Goal: Task Accomplishment & Management: Use online tool/utility

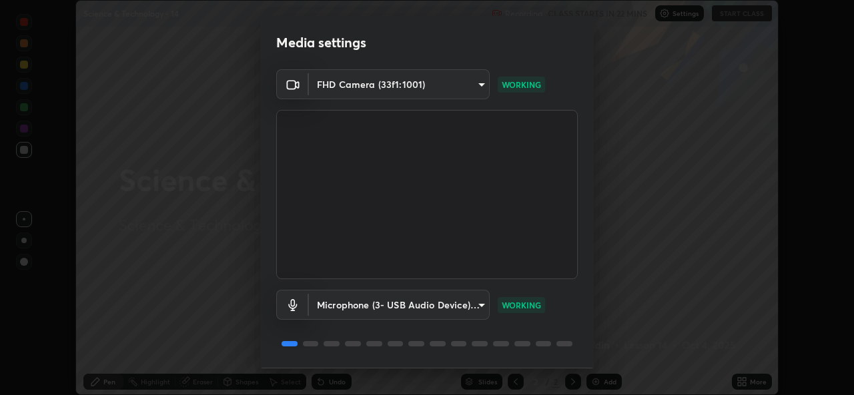
scroll to position [41, 0]
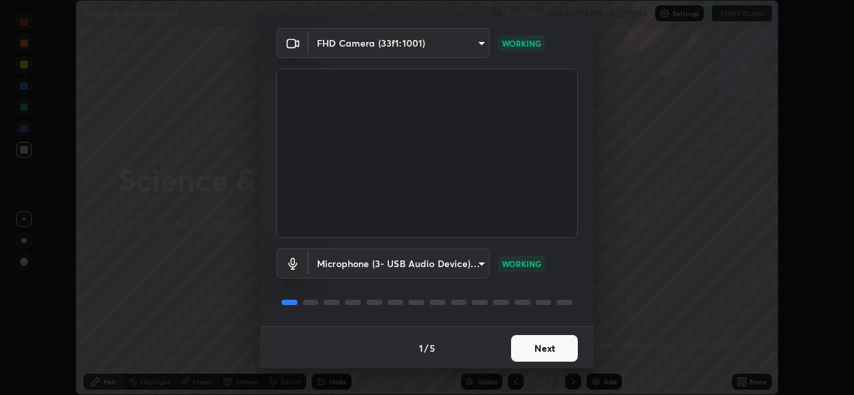
click at [538, 347] on button "Next" at bounding box center [544, 348] width 67 height 27
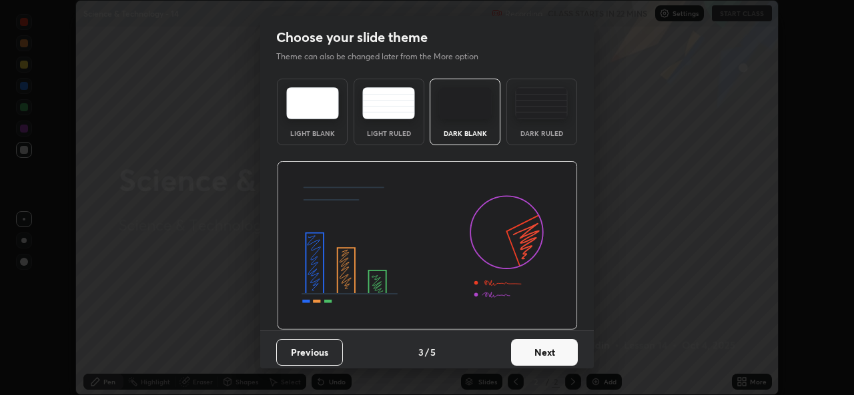
click at [544, 357] on button "Next" at bounding box center [544, 352] width 67 height 27
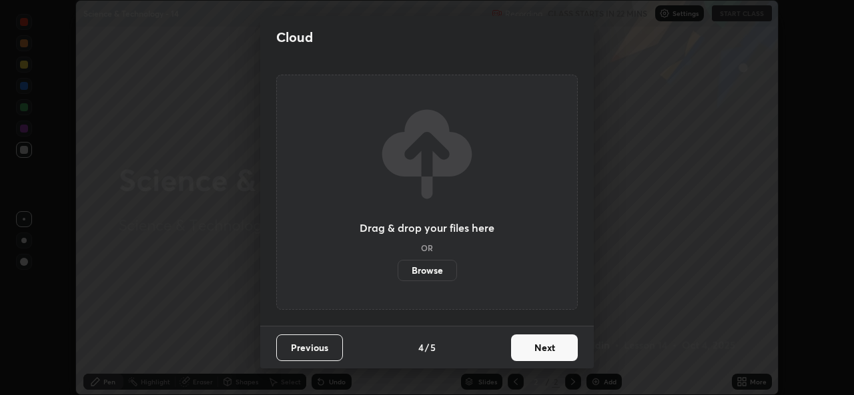
click at [550, 356] on button "Next" at bounding box center [544, 348] width 67 height 27
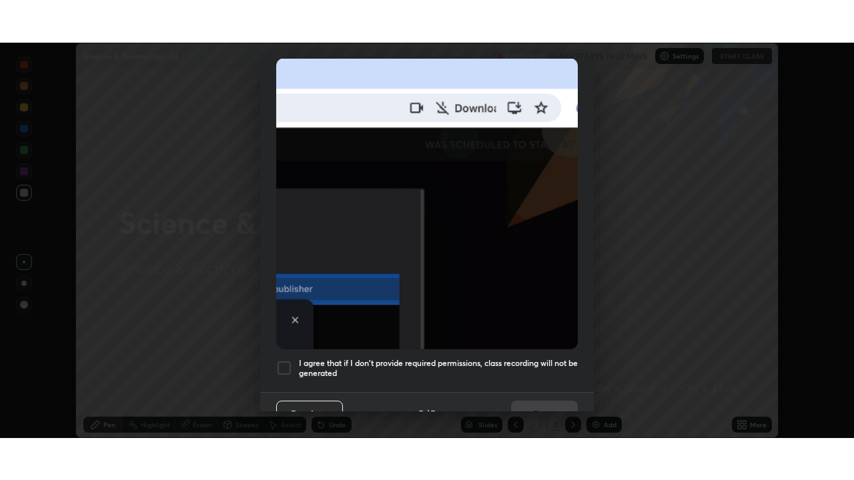
scroll to position [313, 0]
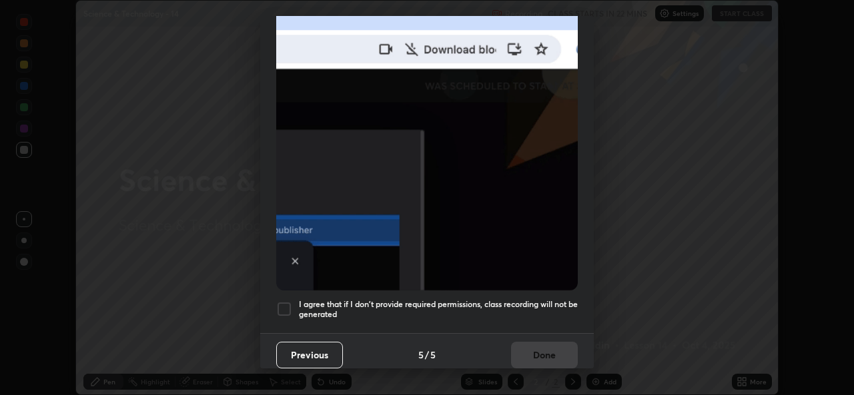
click at [388, 312] on h5 "I agree that if I don't provide required permissions, class recording will not …" at bounding box center [438, 309] width 279 height 21
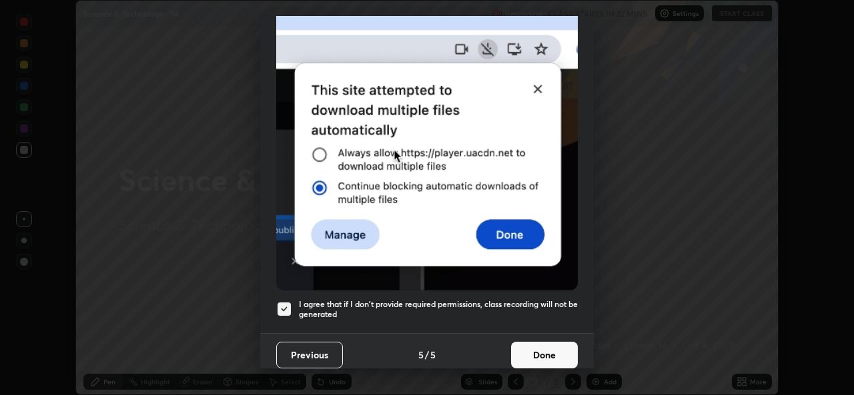
click at [525, 345] on button "Done" at bounding box center [544, 355] width 67 height 27
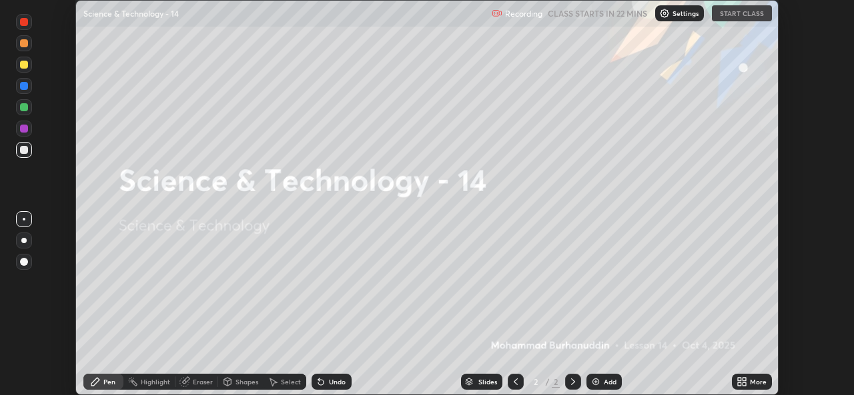
click at [753, 385] on div "More" at bounding box center [758, 382] width 17 height 7
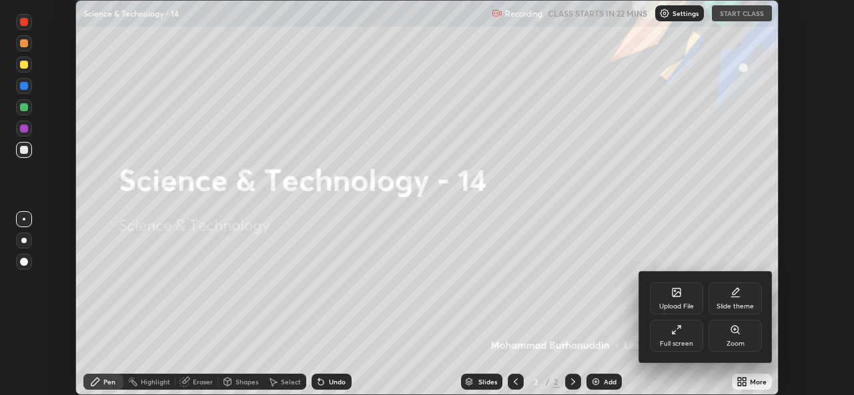
click at [684, 339] on div "Full screen" at bounding box center [676, 336] width 53 height 32
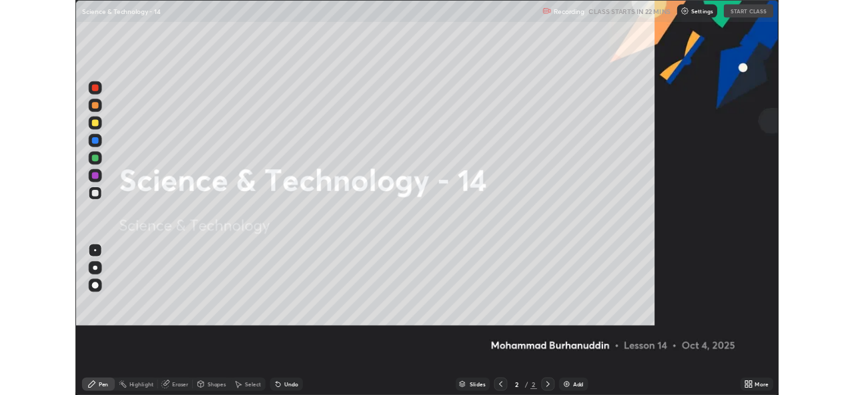
scroll to position [480, 854]
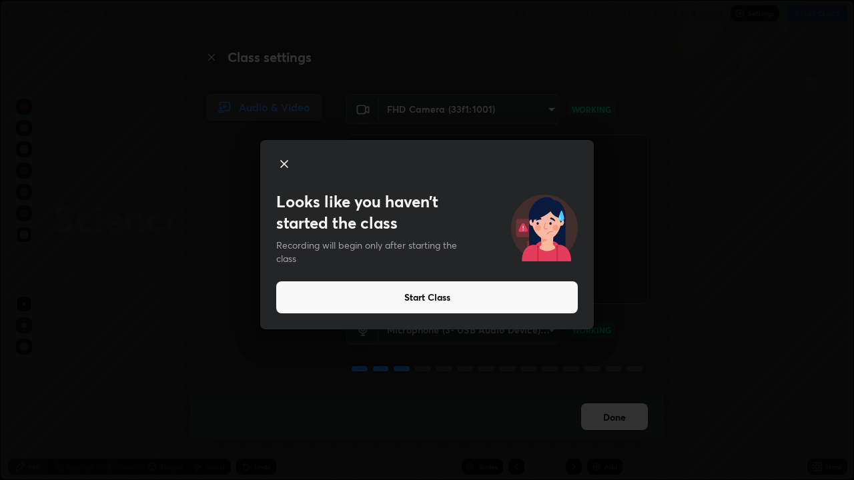
click at [444, 301] on button "Start Class" at bounding box center [426, 297] width 301 height 32
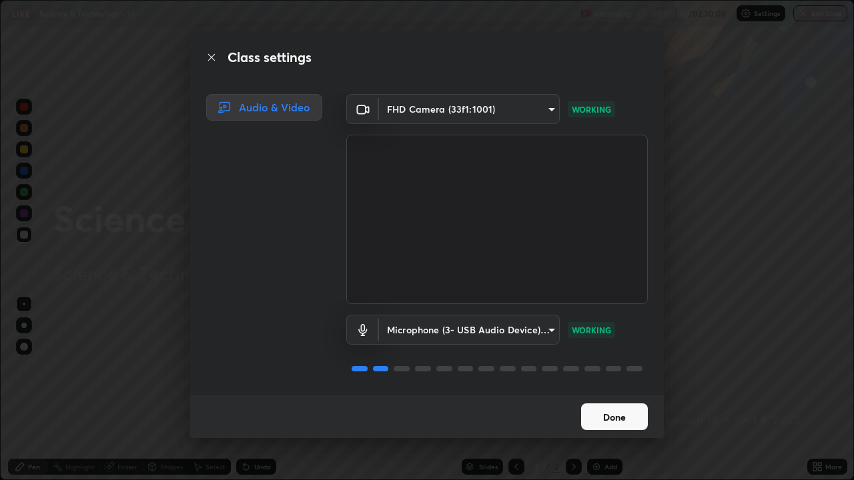
click at [612, 395] on button "Done" at bounding box center [614, 416] width 67 height 27
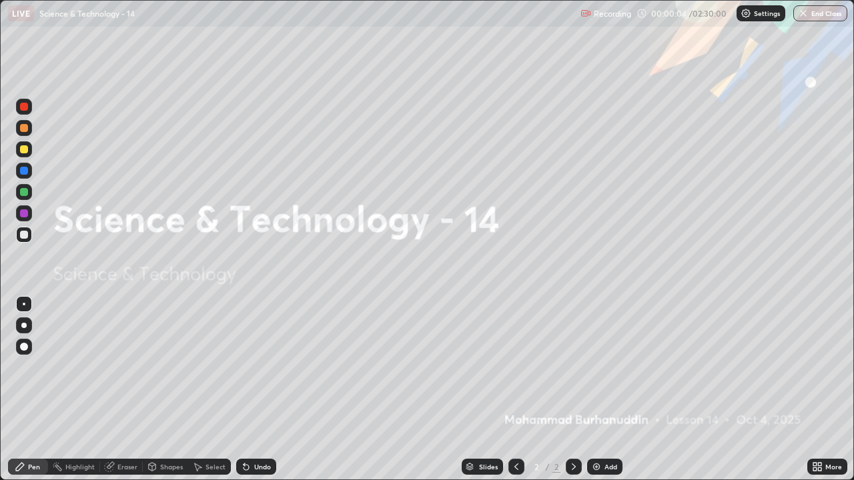
click at [514, 395] on icon at bounding box center [516, 466] width 4 height 7
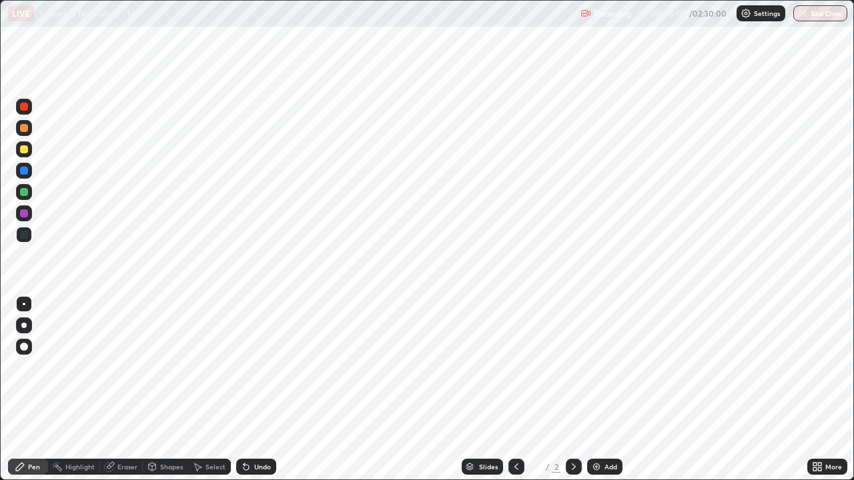
click at [574, 395] on icon at bounding box center [573, 466] width 11 height 11
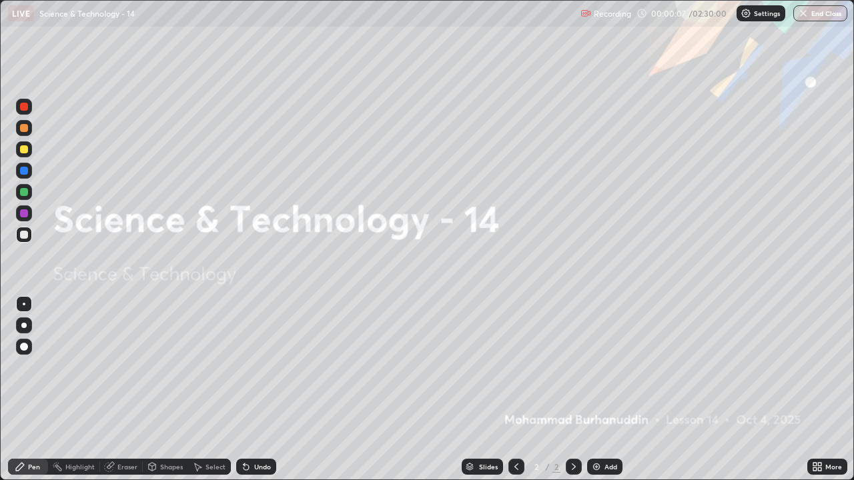
click at [572, 395] on icon at bounding box center [574, 466] width 4 height 7
click at [608, 395] on div "Add" at bounding box center [610, 466] width 13 height 7
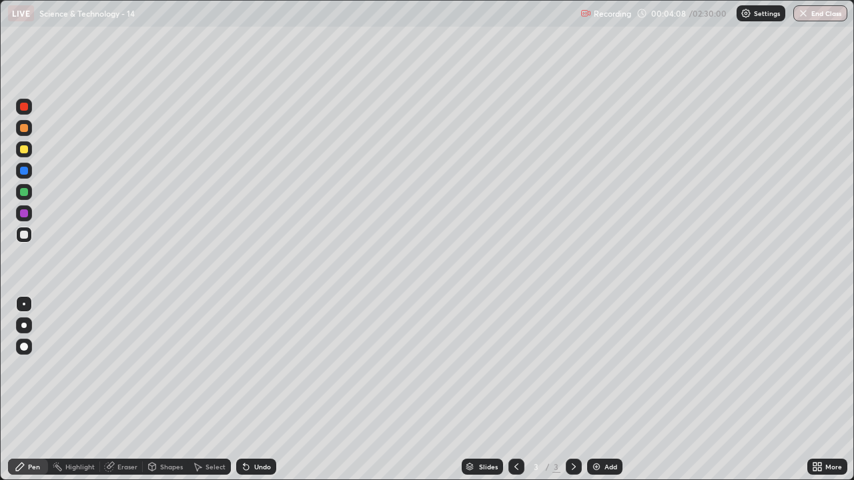
click at [260, 395] on div "Undo" at bounding box center [262, 466] width 17 height 7
click at [263, 395] on div "Undo" at bounding box center [262, 466] width 17 height 7
click at [610, 395] on div "Add" at bounding box center [604, 467] width 35 height 16
click at [515, 395] on icon at bounding box center [516, 466] width 11 height 11
click at [608, 395] on div "Add" at bounding box center [610, 466] width 13 height 7
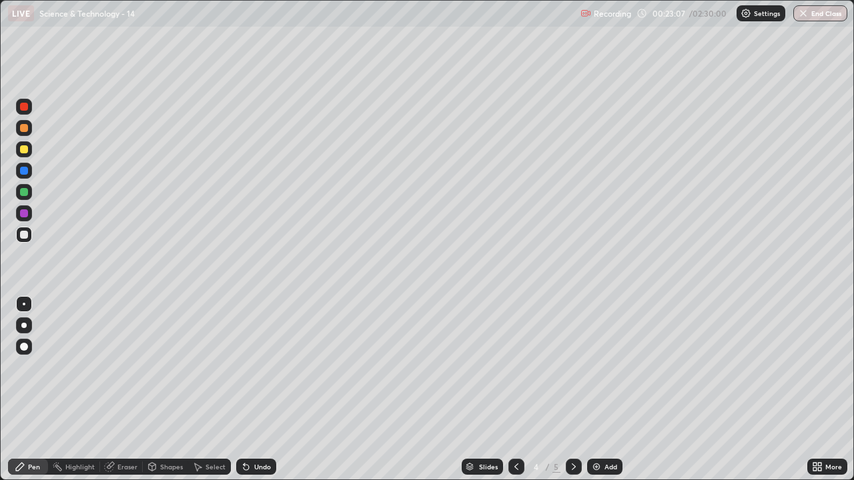
click at [512, 395] on icon at bounding box center [516, 466] width 11 height 11
click at [573, 395] on icon at bounding box center [573, 466] width 11 height 11
click at [572, 395] on icon at bounding box center [574, 466] width 4 height 7
click at [515, 395] on icon at bounding box center [516, 466] width 11 height 11
click at [515, 395] on icon at bounding box center [516, 466] width 4 height 7
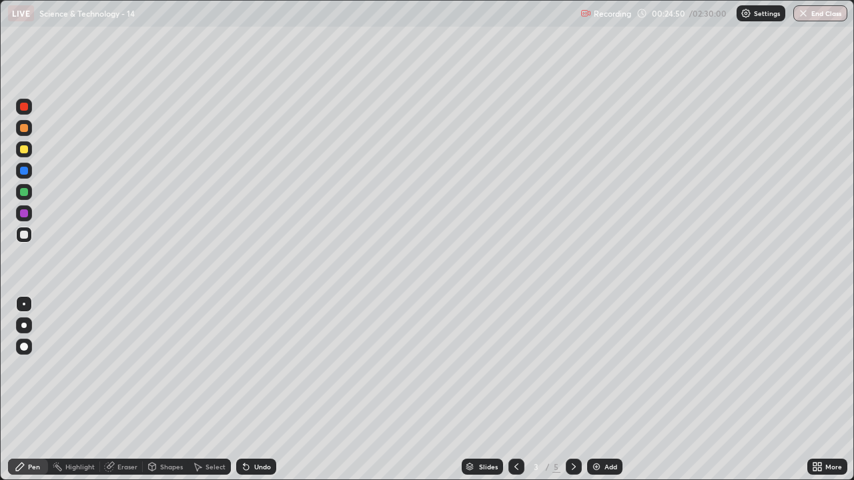
click at [572, 395] on icon at bounding box center [573, 466] width 11 height 11
click at [257, 395] on div "Undo" at bounding box center [262, 466] width 17 height 7
click at [253, 395] on div "Undo" at bounding box center [256, 467] width 40 height 16
click at [572, 395] on icon at bounding box center [573, 466] width 11 height 11
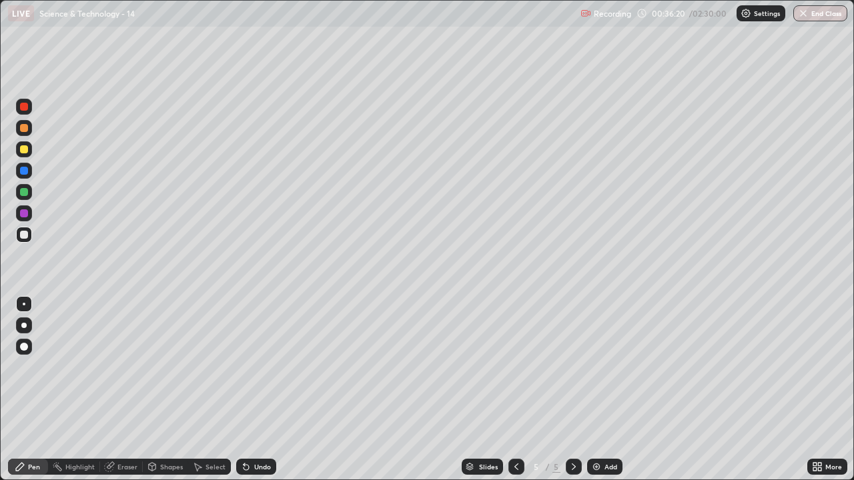
click at [610, 395] on div "Add" at bounding box center [610, 466] width 13 height 7
click at [609, 395] on div "Add" at bounding box center [610, 466] width 13 height 7
click at [515, 395] on icon at bounding box center [516, 466] width 11 height 11
click at [261, 395] on div "Undo" at bounding box center [262, 466] width 17 height 7
click at [574, 395] on icon at bounding box center [573, 466] width 11 height 11
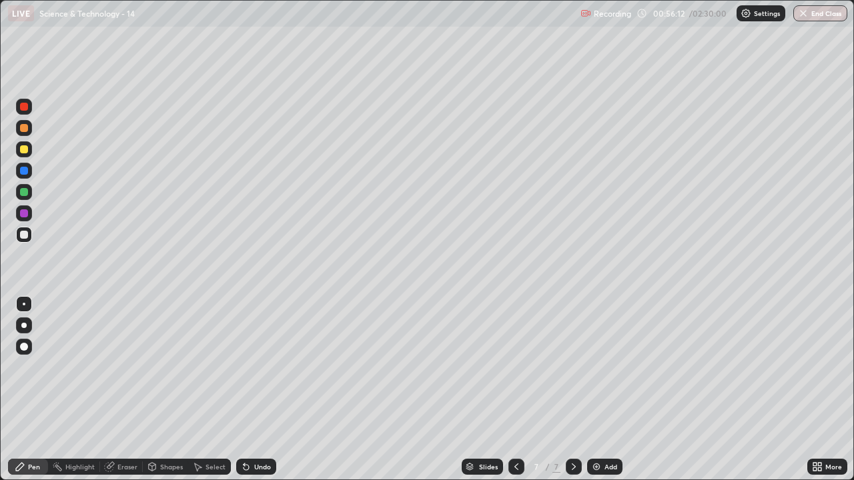
click at [571, 395] on icon at bounding box center [573, 466] width 11 height 11
click at [612, 395] on div "Add" at bounding box center [610, 466] width 13 height 7
click at [129, 395] on div "Eraser" at bounding box center [127, 466] width 20 height 7
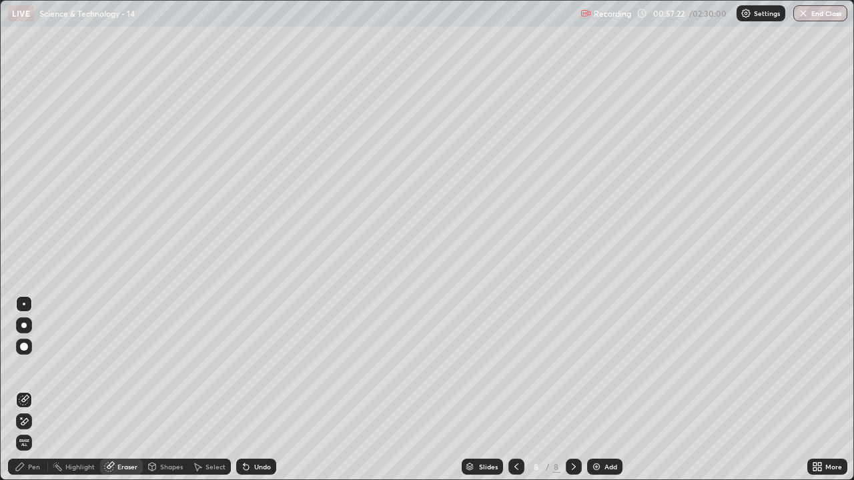
click at [41, 395] on div "Pen" at bounding box center [28, 467] width 40 height 16
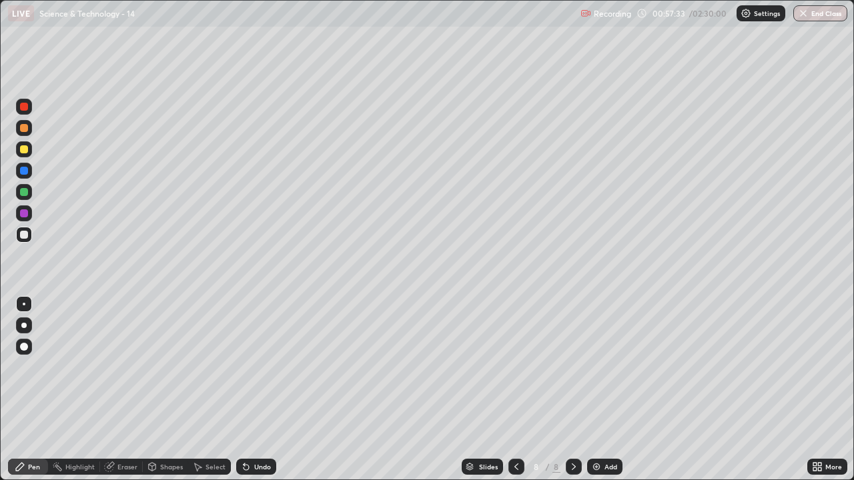
click at [117, 395] on div "Eraser" at bounding box center [127, 466] width 20 height 7
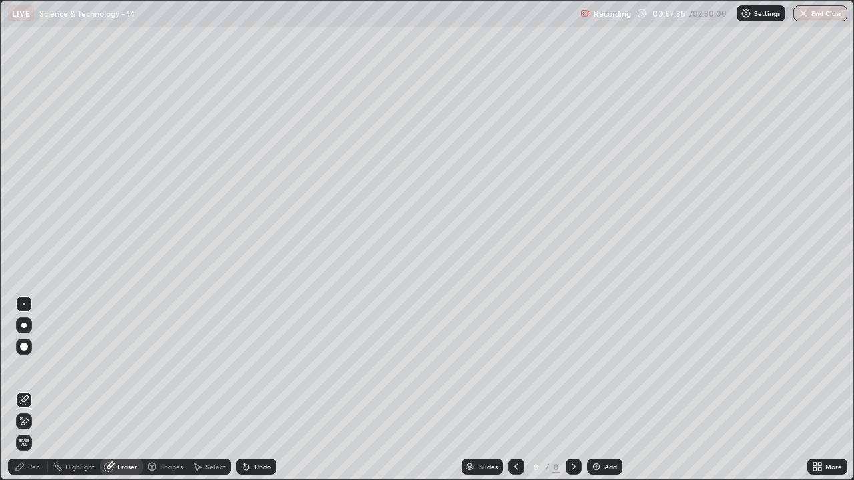
click at [43, 395] on div "Pen" at bounding box center [28, 467] width 40 height 16
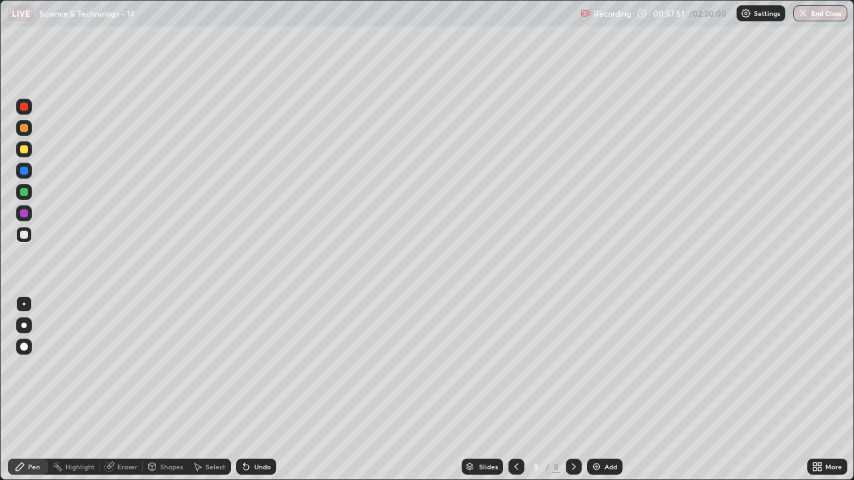
click at [252, 395] on div "Undo" at bounding box center [256, 467] width 40 height 16
click at [251, 395] on div "Undo" at bounding box center [256, 467] width 40 height 16
click at [515, 395] on icon at bounding box center [516, 466] width 11 height 11
click at [512, 395] on div at bounding box center [516, 467] width 16 height 16
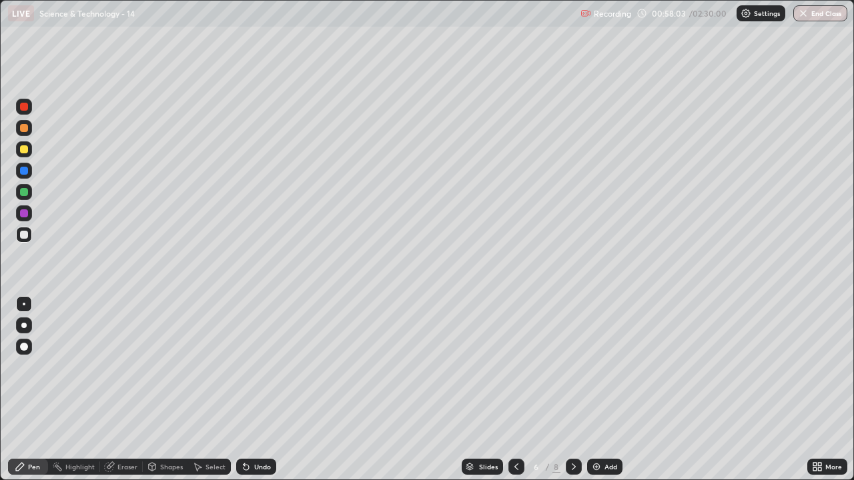
click at [572, 395] on icon at bounding box center [573, 466] width 11 height 11
click at [574, 395] on icon at bounding box center [573, 466] width 11 height 11
click at [125, 395] on div "Eraser" at bounding box center [127, 466] width 20 height 7
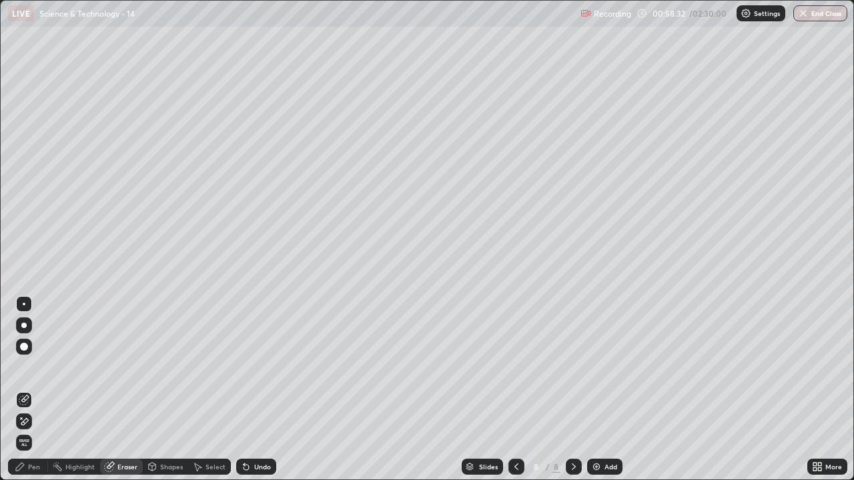
click at [40, 395] on div "Pen" at bounding box center [28, 467] width 40 height 16
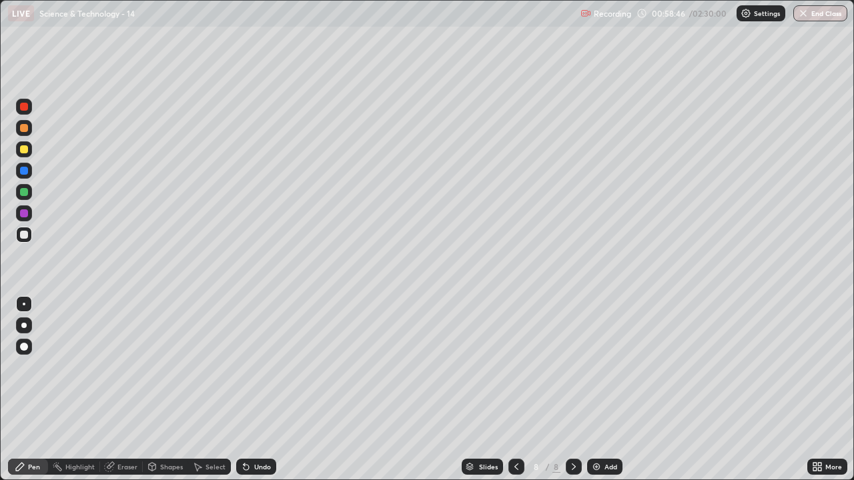
click at [125, 395] on div "Eraser" at bounding box center [127, 466] width 20 height 7
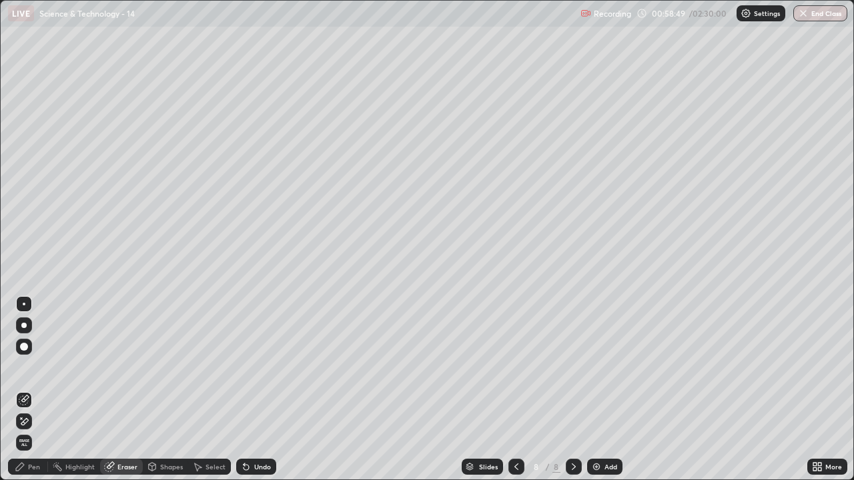
click at [41, 395] on div "Pen" at bounding box center [28, 467] width 40 height 16
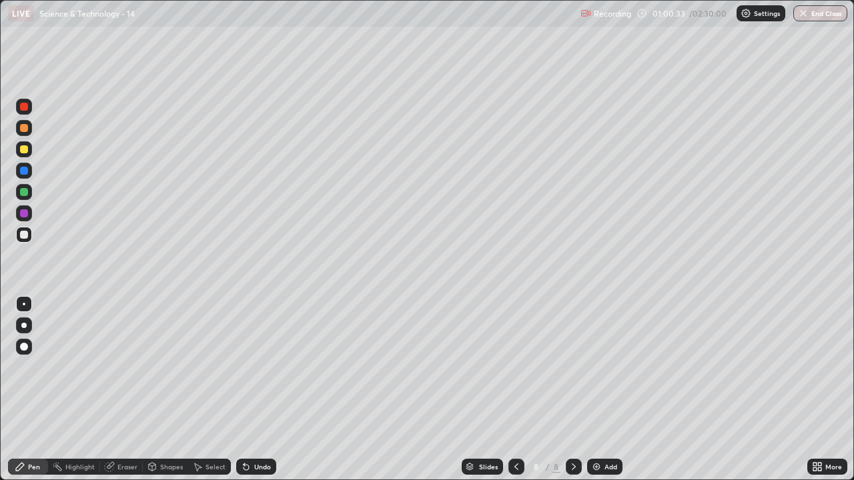
click at [571, 395] on icon at bounding box center [573, 466] width 11 height 11
click at [606, 395] on div "Add" at bounding box center [604, 467] width 35 height 16
click at [121, 395] on div "Eraser" at bounding box center [127, 466] width 20 height 7
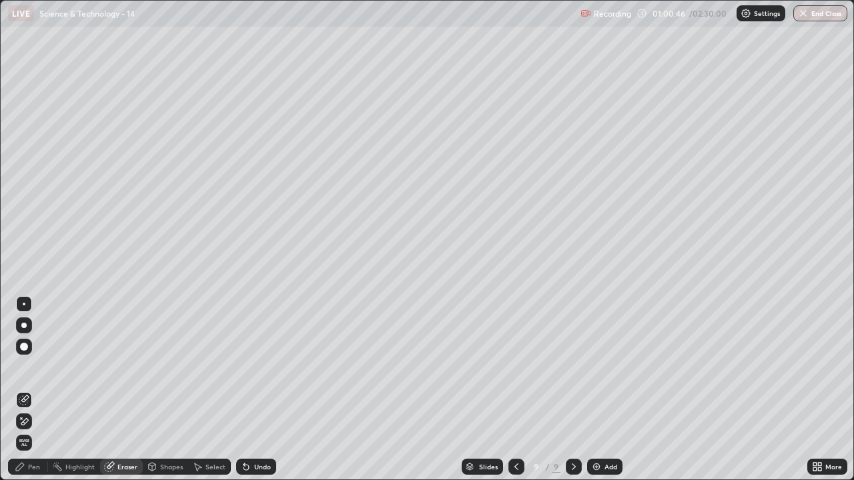
click at [34, 395] on div "Pen" at bounding box center [34, 466] width 12 height 7
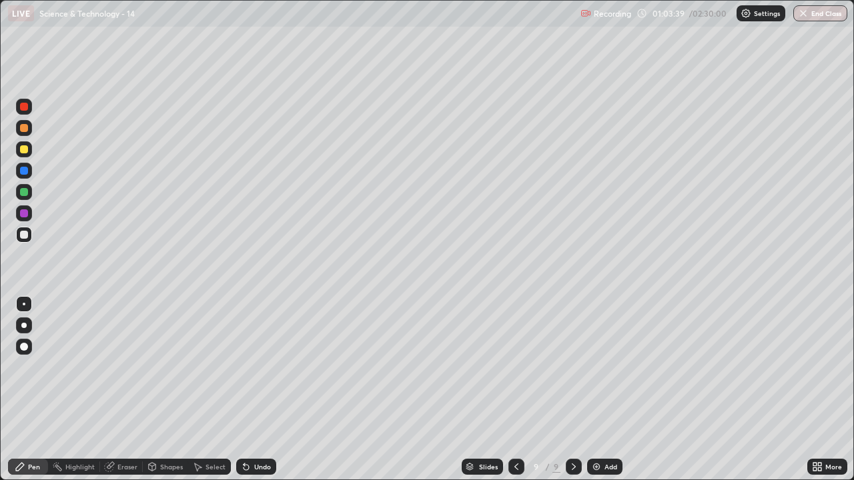
click at [257, 395] on div "Undo" at bounding box center [262, 466] width 17 height 7
click at [259, 395] on div "Undo" at bounding box center [262, 466] width 17 height 7
click at [256, 395] on div "Undo" at bounding box center [262, 466] width 17 height 7
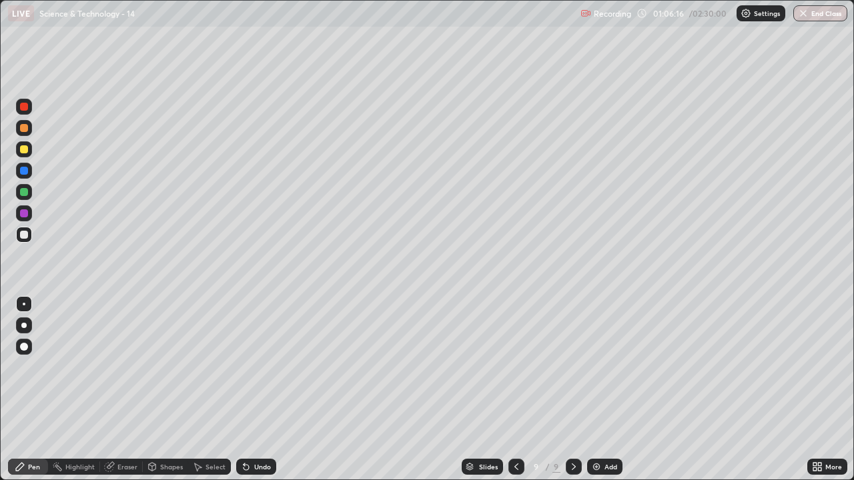
click at [255, 395] on div "Undo" at bounding box center [262, 466] width 17 height 7
click at [271, 395] on div "Undo" at bounding box center [256, 467] width 40 height 16
click at [517, 395] on icon at bounding box center [516, 466] width 11 height 11
click at [511, 395] on icon at bounding box center [516, 466] width 11 height 11
click at [566, 395] on div at bounding box center [574, 466] width 16 height 27
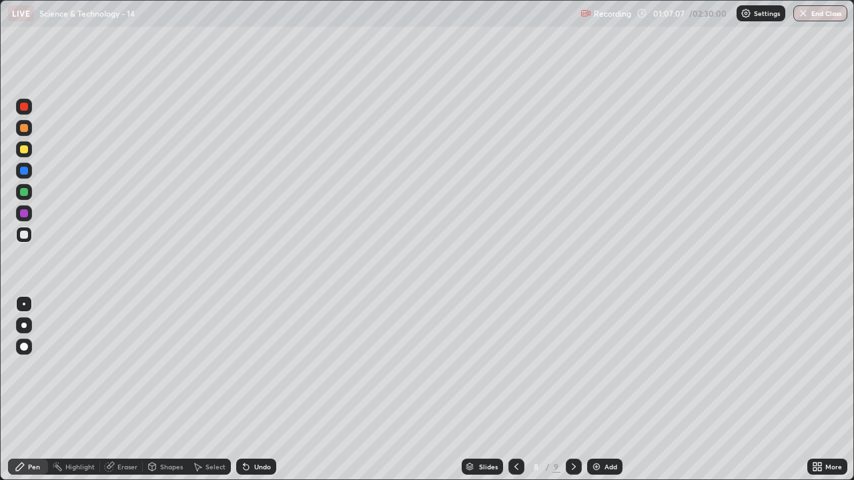
click at [569, 395] on div at bounding box center [574, 467] width 16 height 16
click at [571, 395] on icon at bounding box center [573, 466] width 11 height 11
click at [573, 395] on icon at bounding box center [573, 466] width 11 height 11
click at [610, 395] on div "Add" at bounding box center [610, 466] width 13 height 7
click at [263, 395] on div "Undo" at bounding box center [262, 466] width 17 height 7
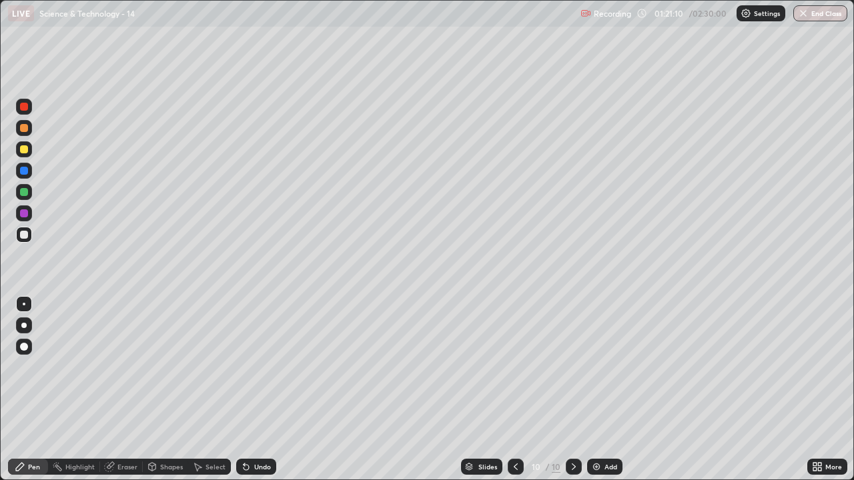
click at [602, 395] on div "Add" at bounding box center [604, 467] width 35 height 16
click at [131, 395] on div "Eraser" at bounding box center [121, 467] width 43 height 16
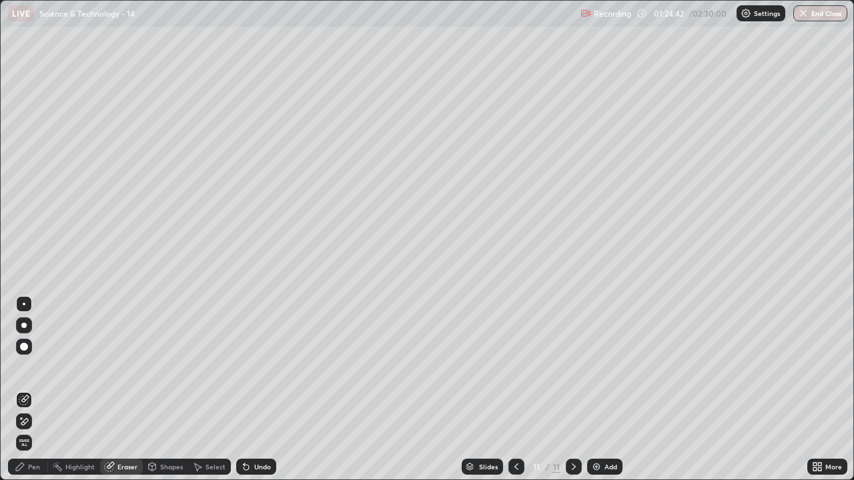
click at [33, 395] on div "Pen" at bounding box center [34, 466] width 12 height 7
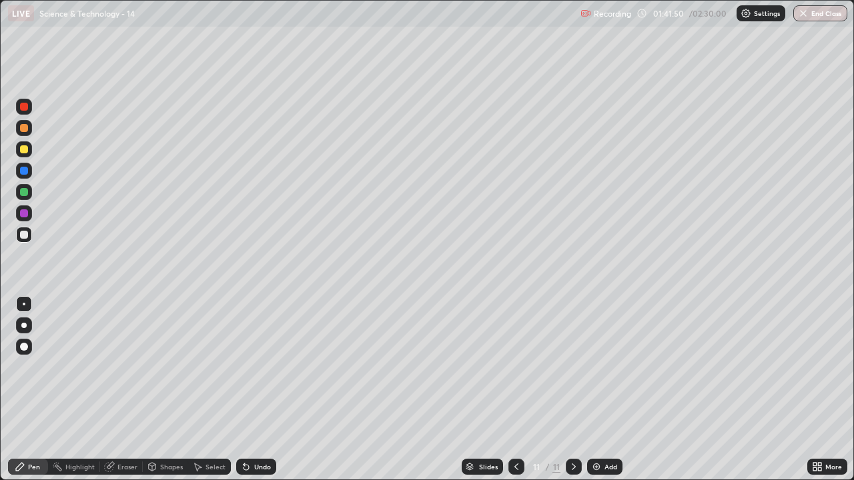
click at [570, 395] on div at bounding box center [574, 467] width 16 height 16
click at [604, 395] on div "Add" at bounding box center [604, 467] width 35 height 16
click at [113, 395] on icon at bounding box center [109, 466] width 11 height 11
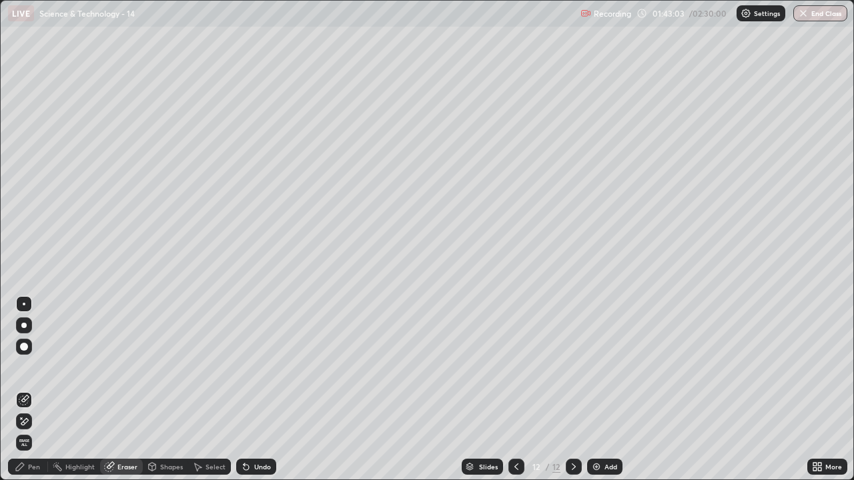
click at [31, 395] on div "Pen" at bounding box center [34, 466] width 12 height 7
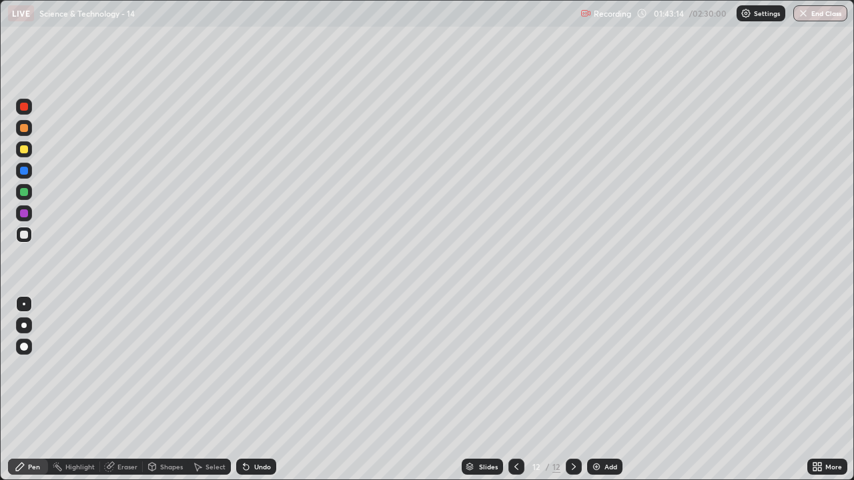
click at [120, 395] on div "Eraser" at bounding box center [127, 466] width 20 height 7
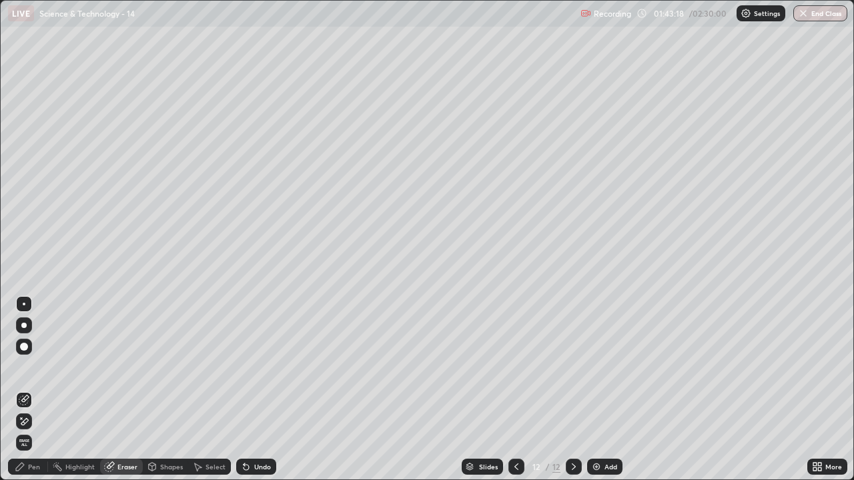
click at [29, 395] on div "Pen" at bounding box center [34, 466] width 12 height 7
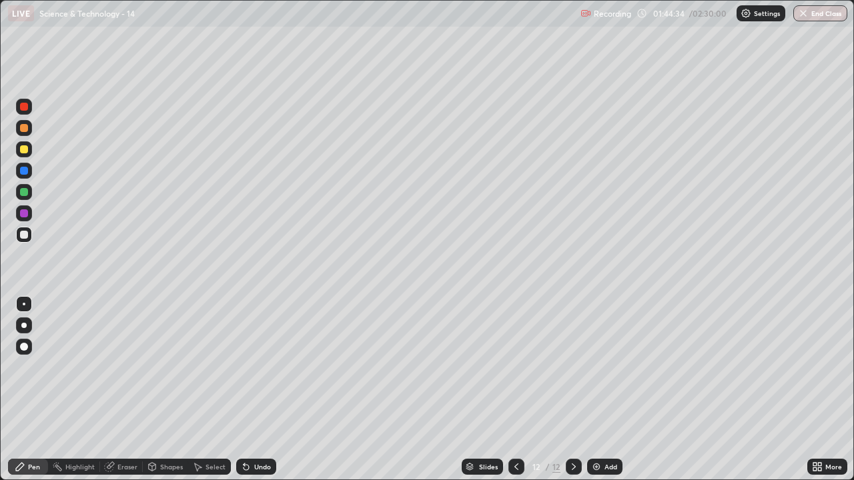
click at [263, 395] on div "Undo" at bounding box center [262, 466] width 17 height 7
click at [259, 395] on div "Undo" at bounding box center [262, 466] width 17 height 7
click at [263, 395] on div "Undo" at bounding box center [262, 466] width 17 height 7
click at [261, 395] on div "Undo" at bounding box center [262, 466] width 17 height 7
click at [123, 395] on div "Eraser" at bounding box center [127, 466] width 20 height 7
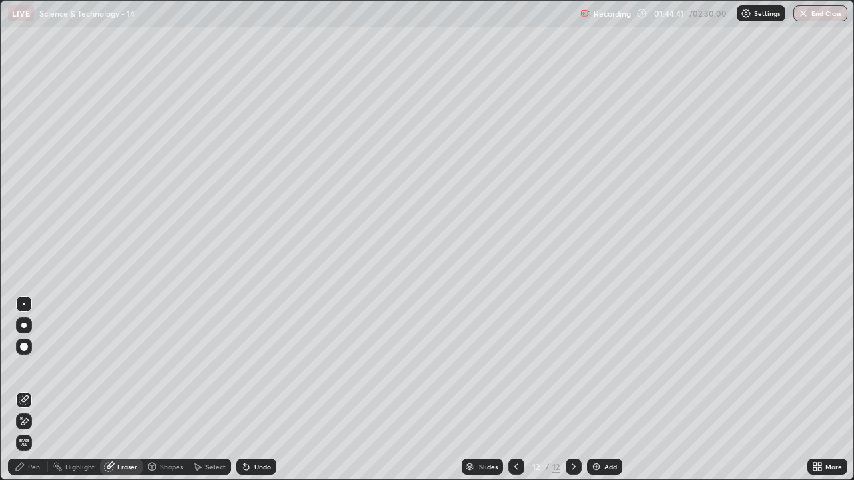
click at [34, 395] on div "Pen" at bounding box center [34, 466] width 12 height 7
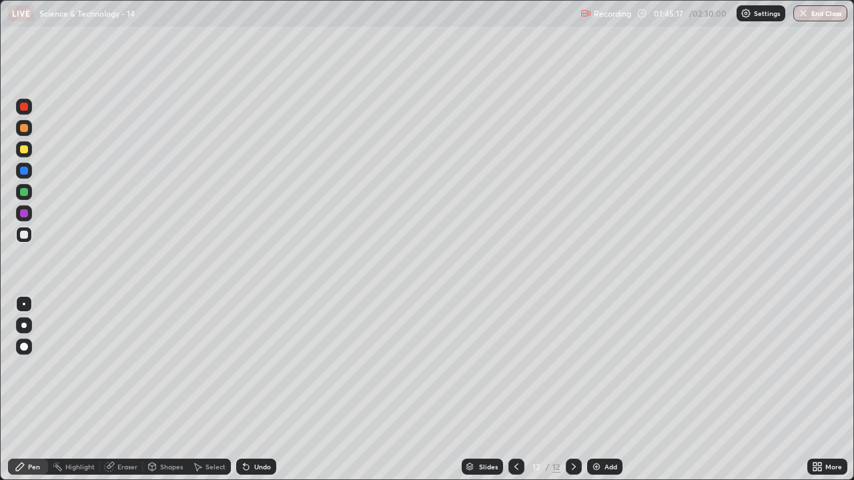
click at [127, 395] on div "Eraser" at bounding box center [127, 466] width 20 height 7
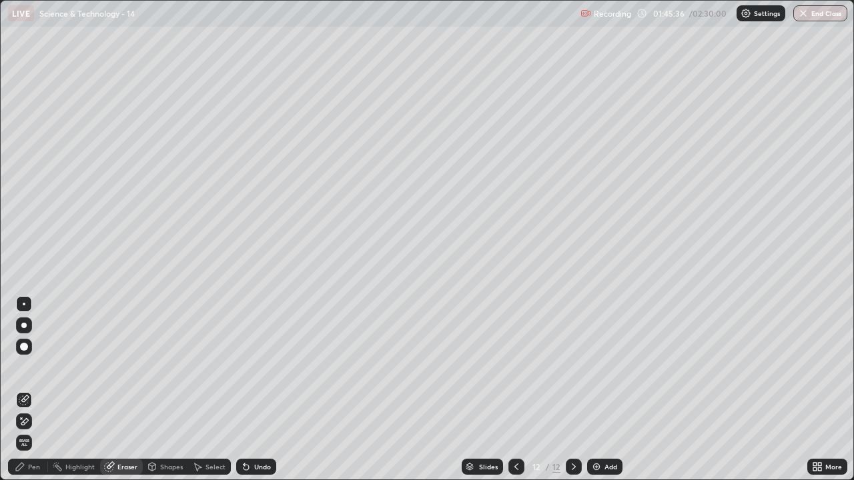
click at [28, 395] on div "Pen" at bounding box center [34, 466] width 12 height 7
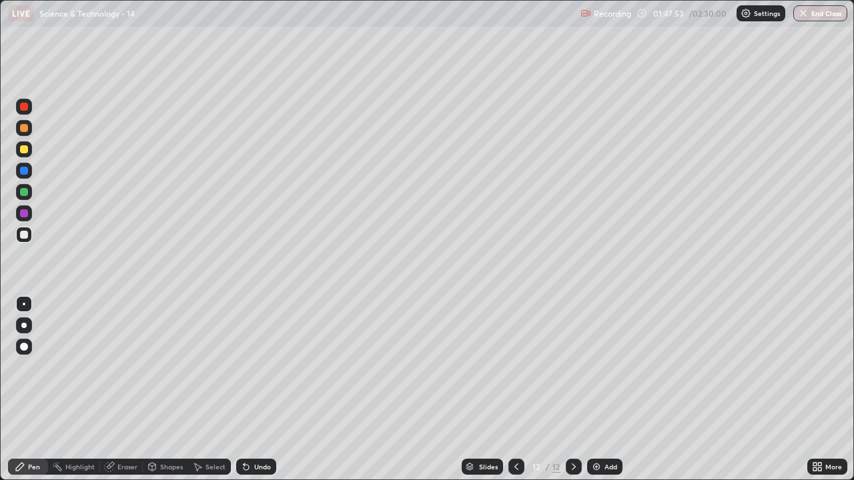
click at [610, 395] on div "Add" at bounding box center [610, 466] width 13 height 7
click at [257, 395] on div "Undo" at bounding box center [262, 466] width 17 height 7
click at [259, 395] on div "Undo" at bounding box center [256, 467] width 40 height 16
click at [124, 395] on div "Eraser" at bounding box center [127, 466] width 20 height 7
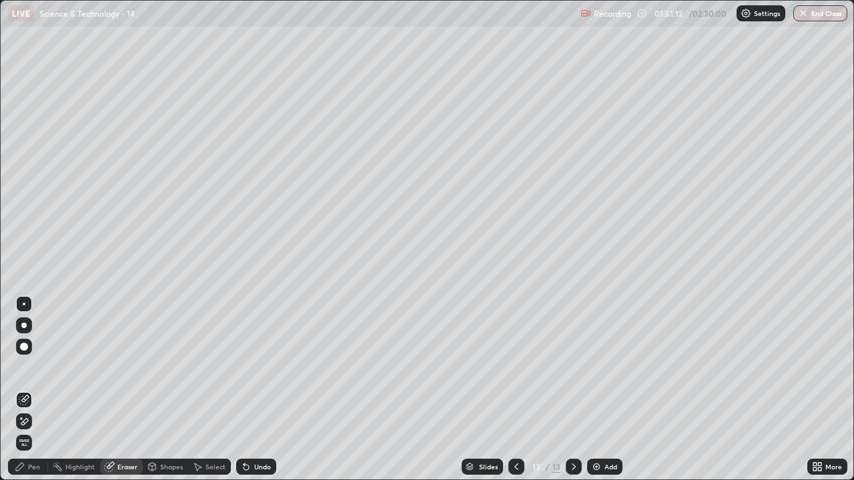
click at [34, 395] on div "Pen" at bounding box center [34, 466] width 12 height 7
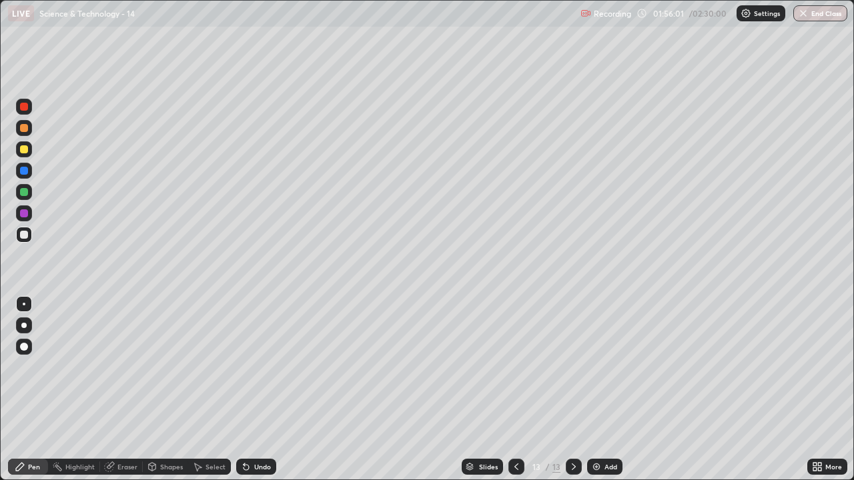
click at [123, 395] on div "Eraser" at bounding box center [127, 466] width 20 height 7
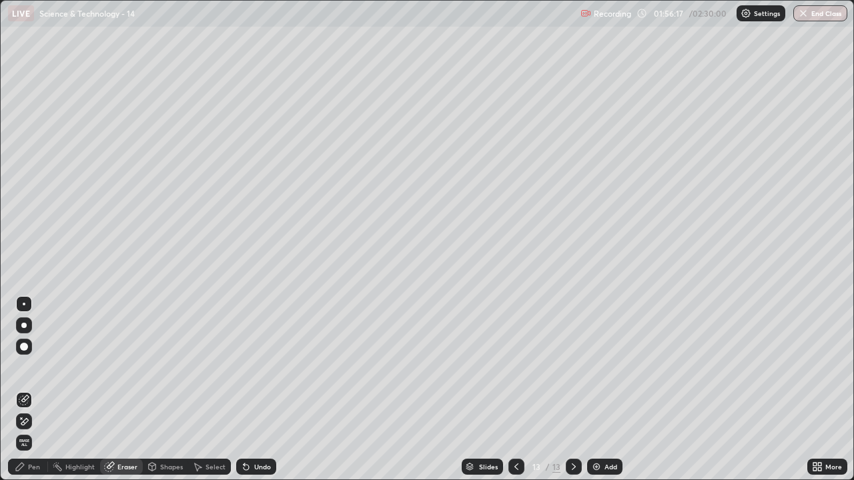
click at [29, 395] on div "Pen" at bounding box center [34, 466] width 12 height 7
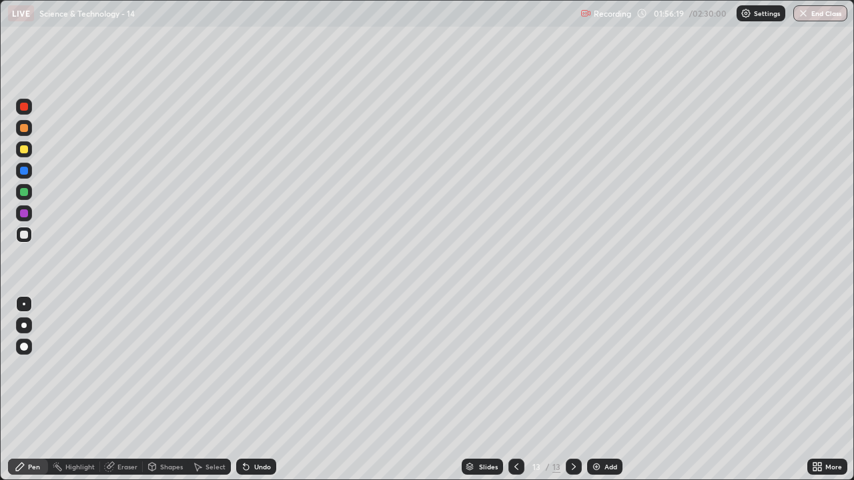
click at [606, 395] on div "Add" at bounding box center [610, 466] width 13 height 7
click at [262, 395] on div "Undo" at bounding box center [262, 466] width 17 height 7
click at [265, 395] on div "Undo" at bounding box center [262, 466] width 17 height 7
click at [256, 395] on div "Undo" at bounding box center [262, 466] width 17 height 7
click at [260, 395] on div "Undo" at bounding box center [262, 466] width 17 height 7
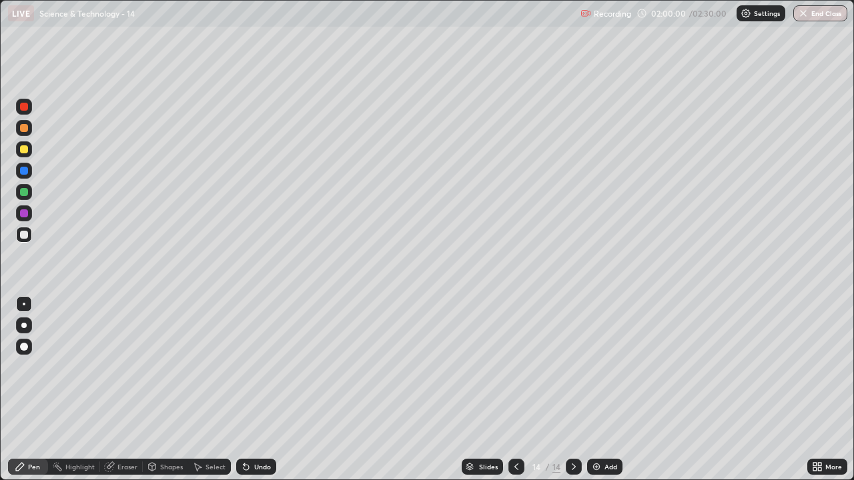
click at [513, 395] on icon at bounding box center [516, 466] width 11 height 11
click at [568, 395] on icon at bounding box center [573, 466] width 11 height 11
click at [611, 395] on div "Add" at bounding box center [610, 466] width 13 height 7
click at [509, 395] on div at bounding box center [516, 467] width 16 height 16
click at [602, 395] on div "Add" at bounding box center [604, 467] width 35 height 16
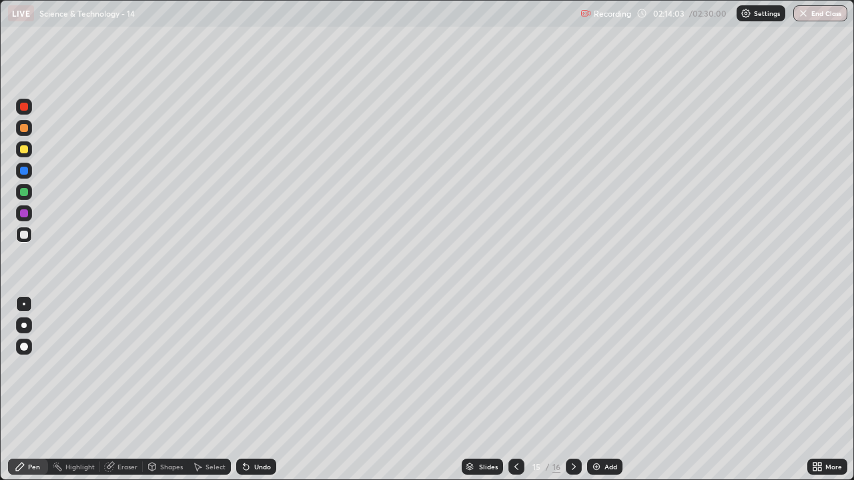
click at [120, 395] on div "Eraser" at bounding box center [121, 467] width 43 height 16
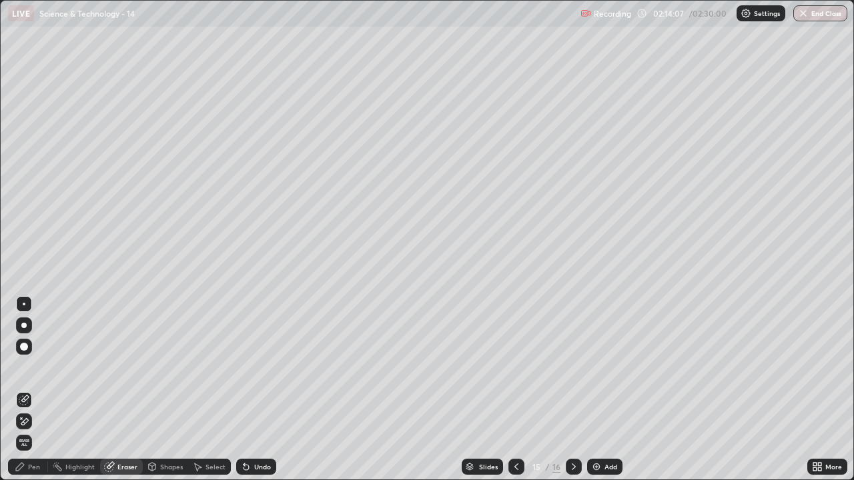
click at [31, 395] on div "Pen" at bounding box center [34, 466] width 12 height 7
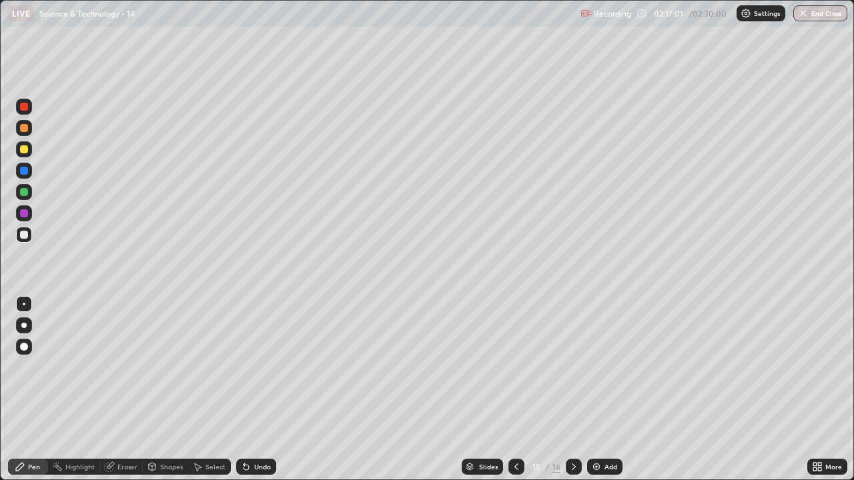
click at [124, 395] on div "Eraser" at bounding box center [127, 466] width 20 height 7
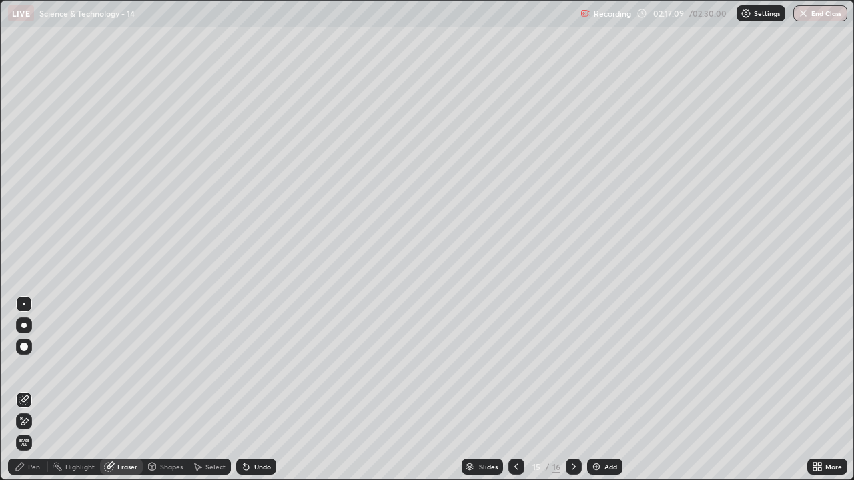
click at [31, 395] on div "Pen" at bounding box center [28, 467] width 40 height 16
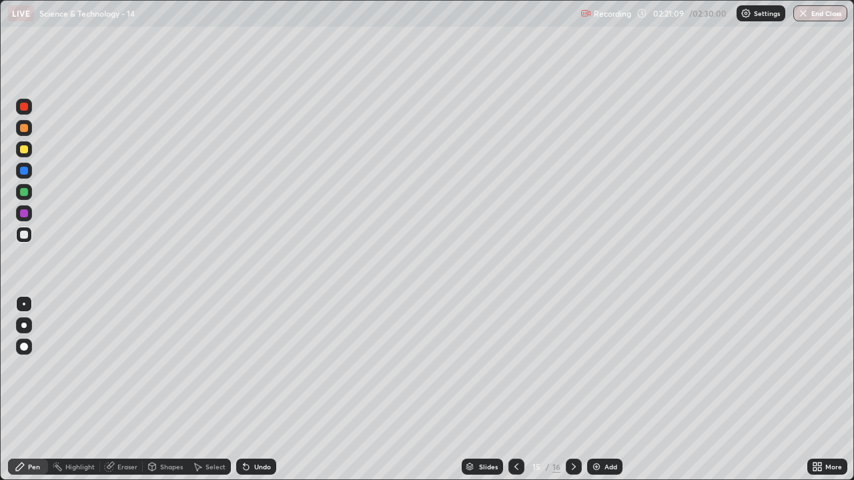
click at [515, 395] on icon at bounding box center [516, 466] width 11 height 11
click at [572, 395] on icon at bounding box center [573, 466] width 11 height 11
click at [570, 395] on icon at bounding box center [573, 466] width 11 height 11
click at [572, 395] on icon at bounding box center [573, 466] width 11 height 11
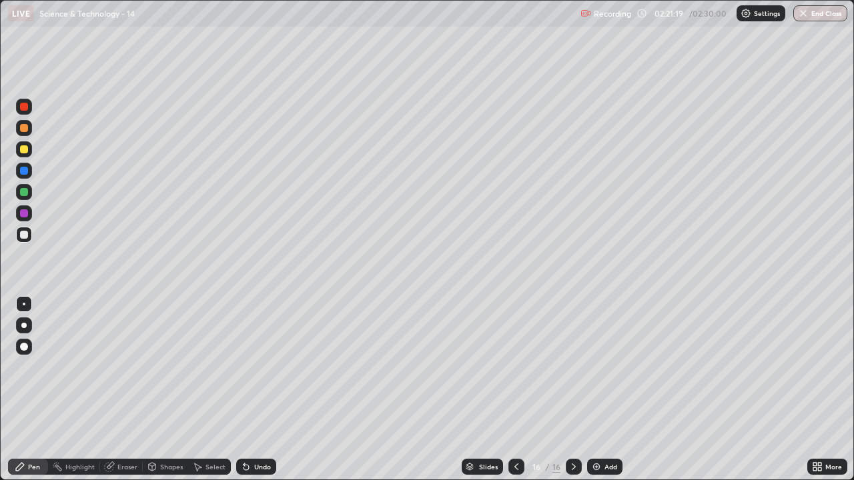
click at [515, 395] on icon at bounding box center [516, 466] width 11 height 11
click at [572, 395] on div at bounding box center [574, 467] width 16 height 16
click at [572, 395] on icon at bounding box center [573, 466] width 11 height 11
click at [572, 395] on icon at bounding box center [574, 466] width 4 height 7
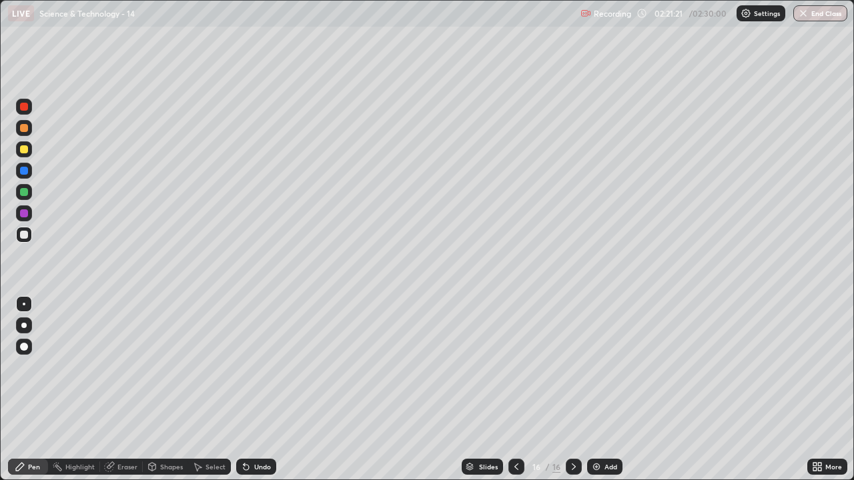
click at [572, 395] on icon at bounding box center [574, 466] width 4 height 7
click at [570, 395] on icon at bounding box center [573, 466] width 11 height 11
click at [122, 395] on div "Eraser" at bounding box center [121, 467] width 43 height 16
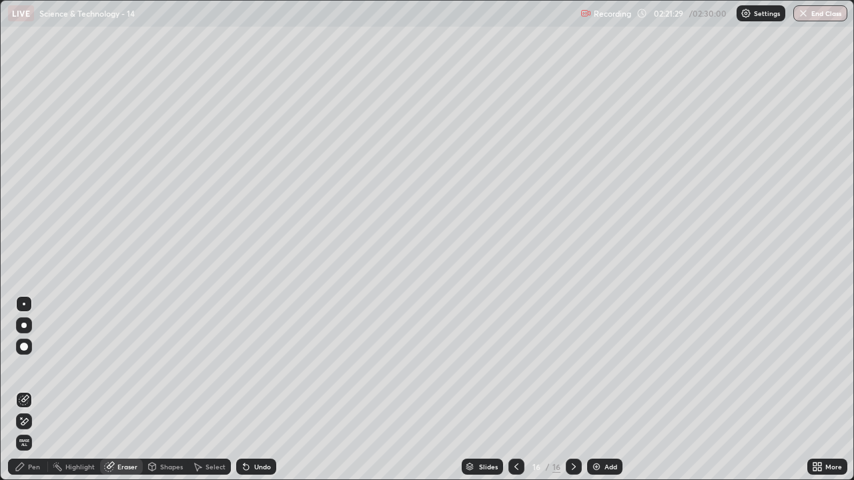
click at [25, 395] on icon at bounding box center [20, 466] width 11 height 11
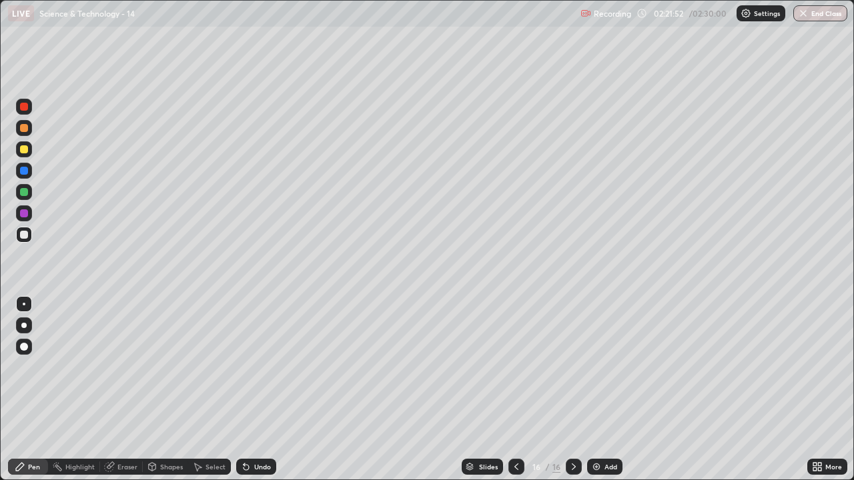
click at [119, 395] on div "Eraser" at bounding box center [127, 466] width 20 height 7
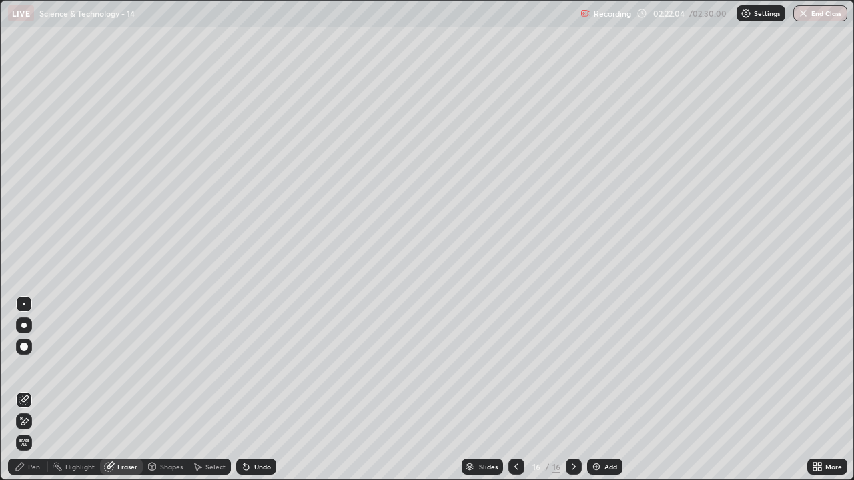
click at [32, 395] on div "Pen" at bounding box center [34, 466] width 12 height 7
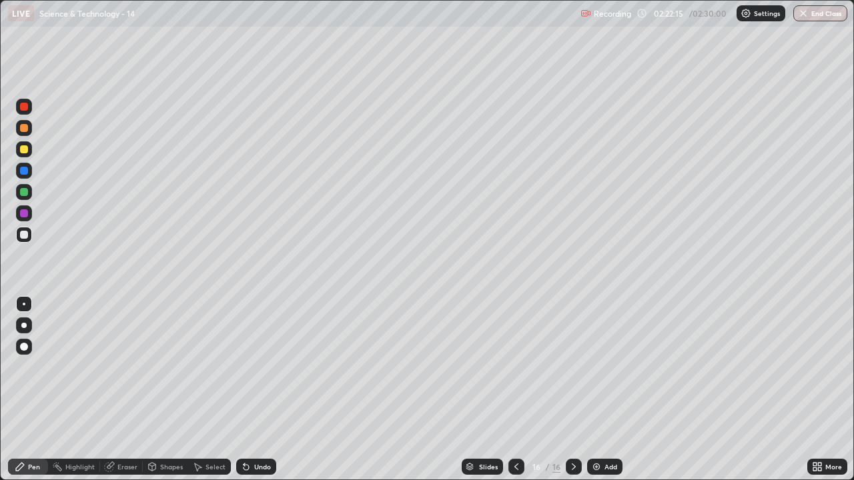
click at [117, 395] on div "Eraser" at bounding box center [127, 466] width 20 height 7
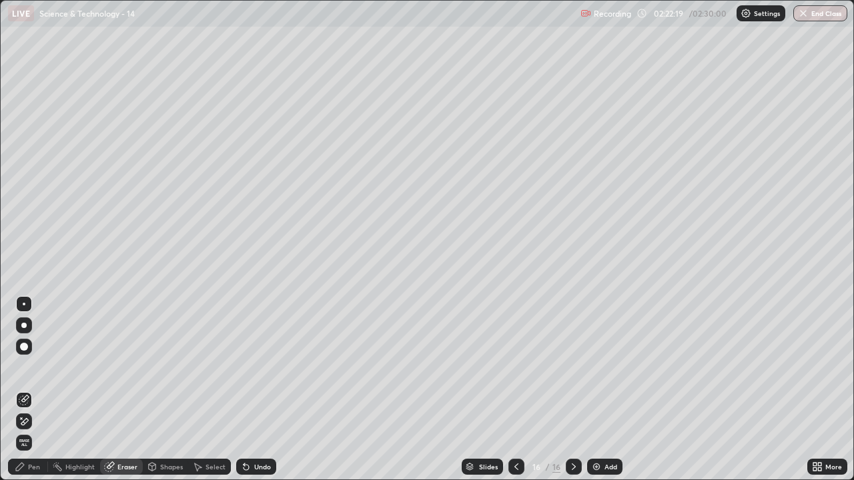
click at [35, 395] on div "Pen" at bounding box center [34, 466] width 12 height 7
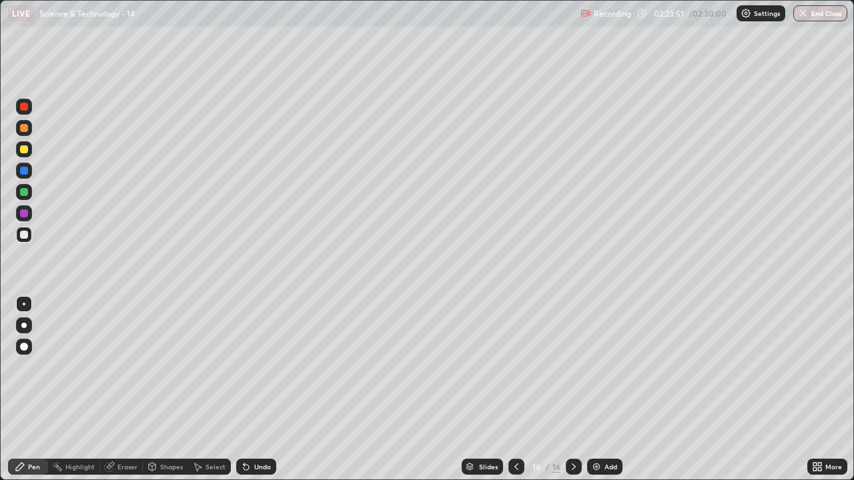
click at [130, 395] on div "Eraser" at bounding box center [121, 467] width 43 height 16
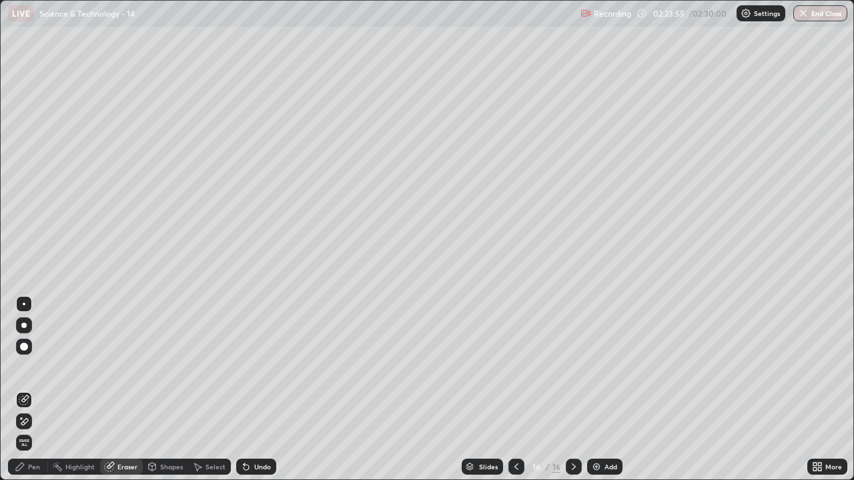
click at [37, 395] on div "Pen" at bounding box center [28, 467] width 40 height 16
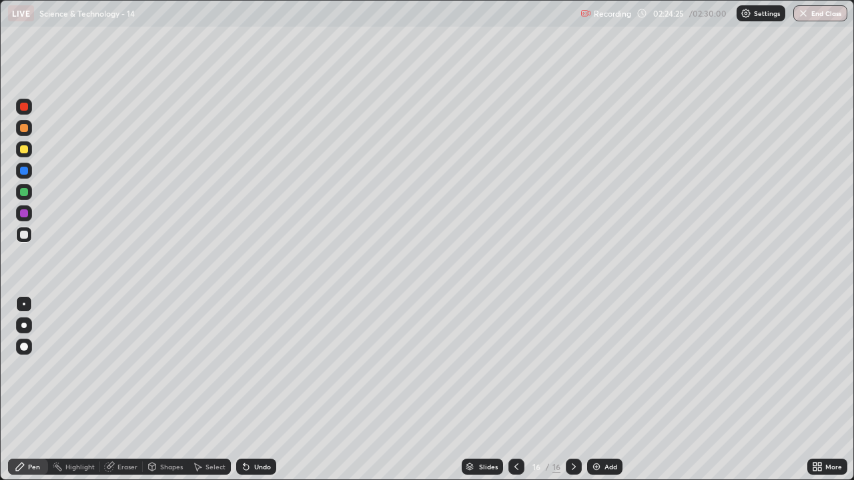
click at [508, 395] on div at bounding box center [516, 467] width 16 height 16
click at [127, 395] on div "Eraser" at bounding box center [127, 466] width 20 height 7
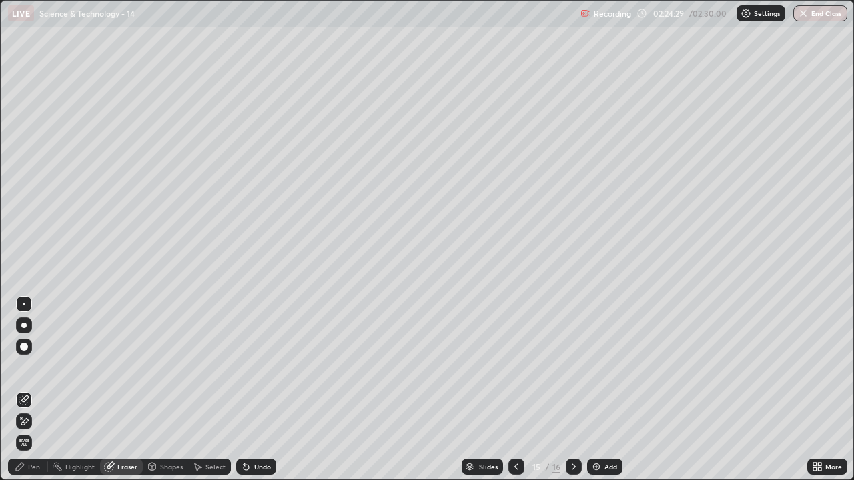
click at [30, 395] on div "Pen" at bounding box center [34, 466] width 12 height 7
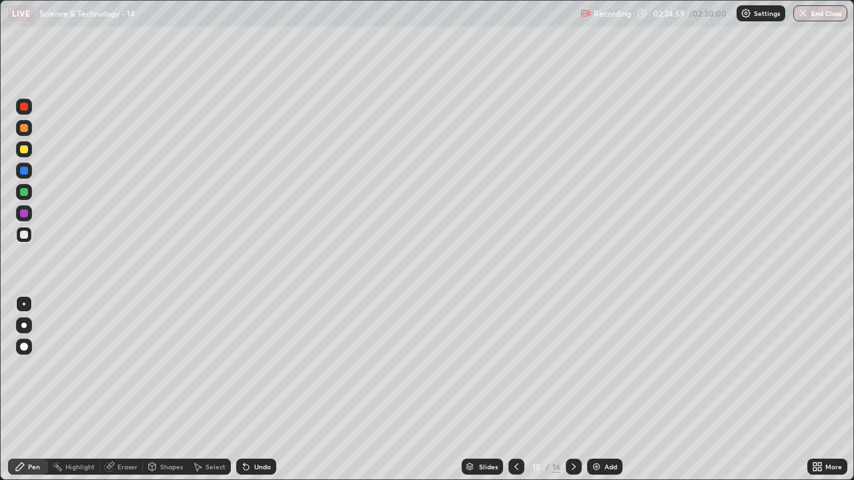
click at [128, 395] on div "Eraser" at bounding box center [127, 466] width 20 height 7
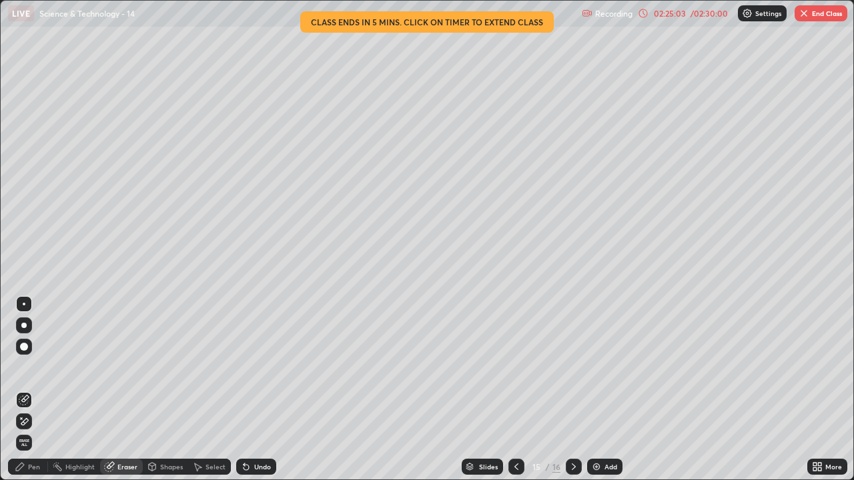
click at [35, 395] on div "Pen" at bounding box center [34, 466] width 12 height 7
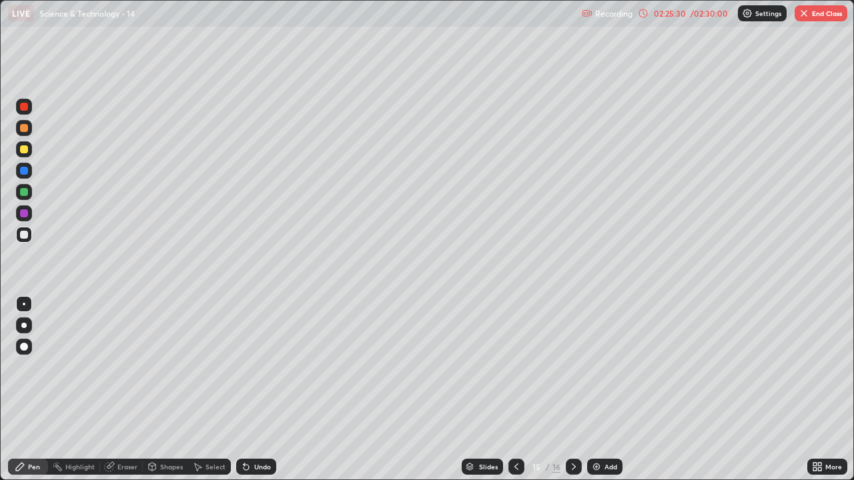
click at [680, 16] on div "02:25:30" at bounding box center [669, 13] width 37 height 8
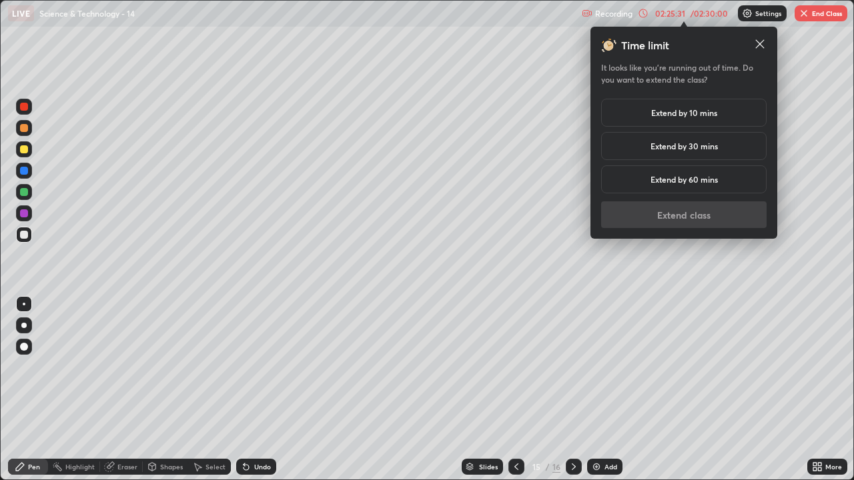
click at [690, 118] on h5 "Extend by 10 mins" at bounding box center [684, 113] width 66 height 12
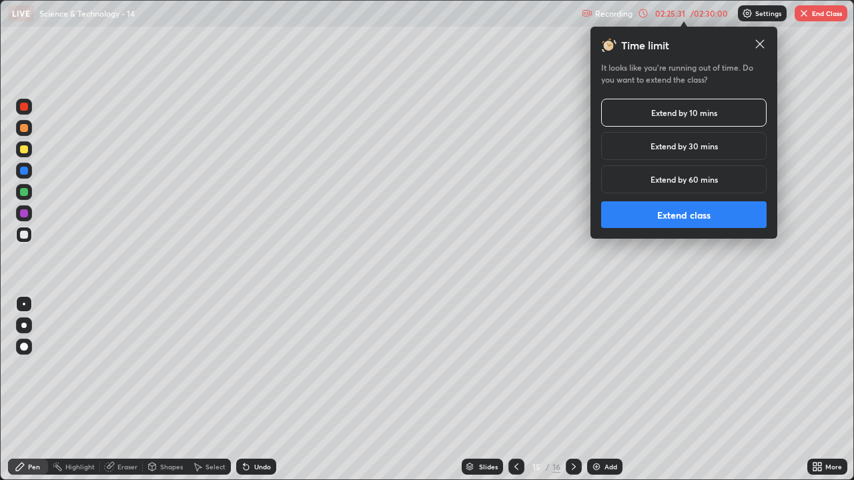
click at [678, 215] on button "Extend class" at bounding box center [683, 214] width 165 height 27
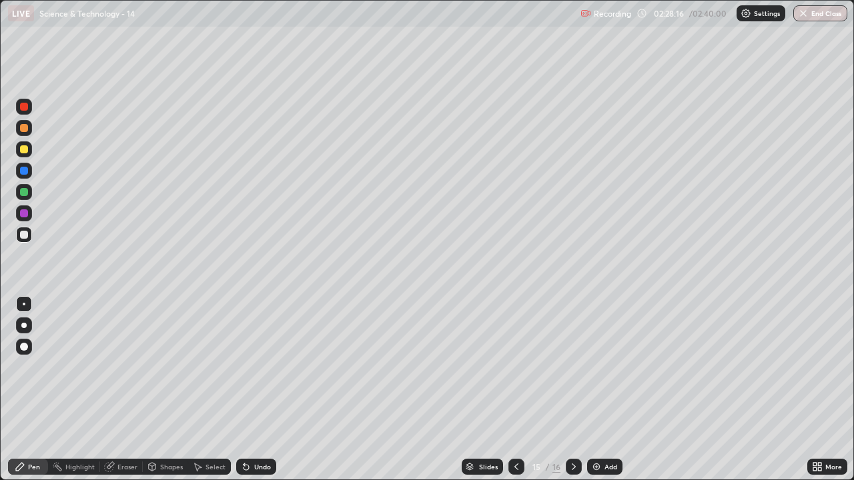
click at [566, 395] on div at bounding box center [574, 467] width 16 height 16
click at [825, 16] on button "End Class" at bounding box center [820, 13] width 54 height 16
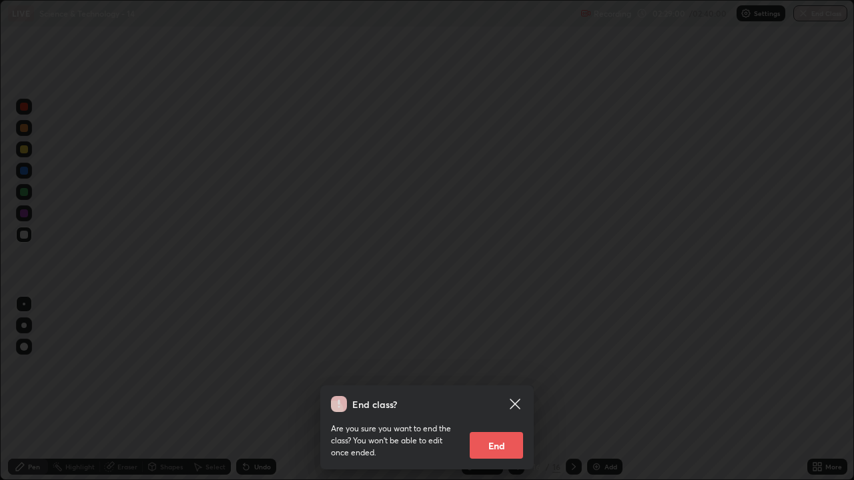
click at [503, 395] on button "End" at bounding box center [495, 445] width 53 height 27
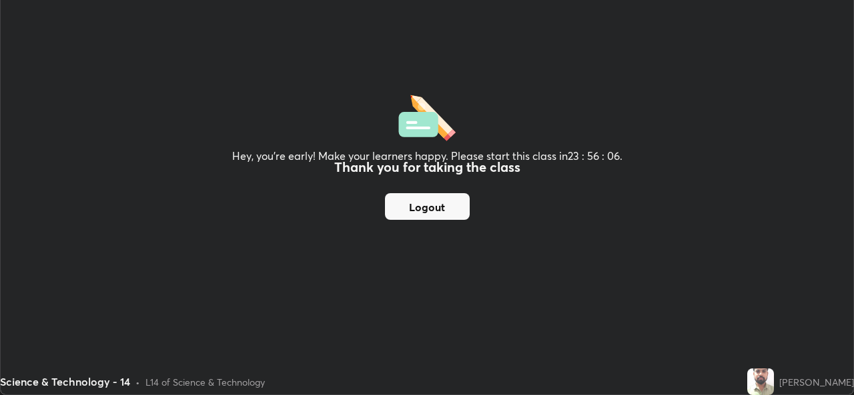
scroll to position [66291, 65834]
